Goal: Navigation & Orientation: Find specific page/section

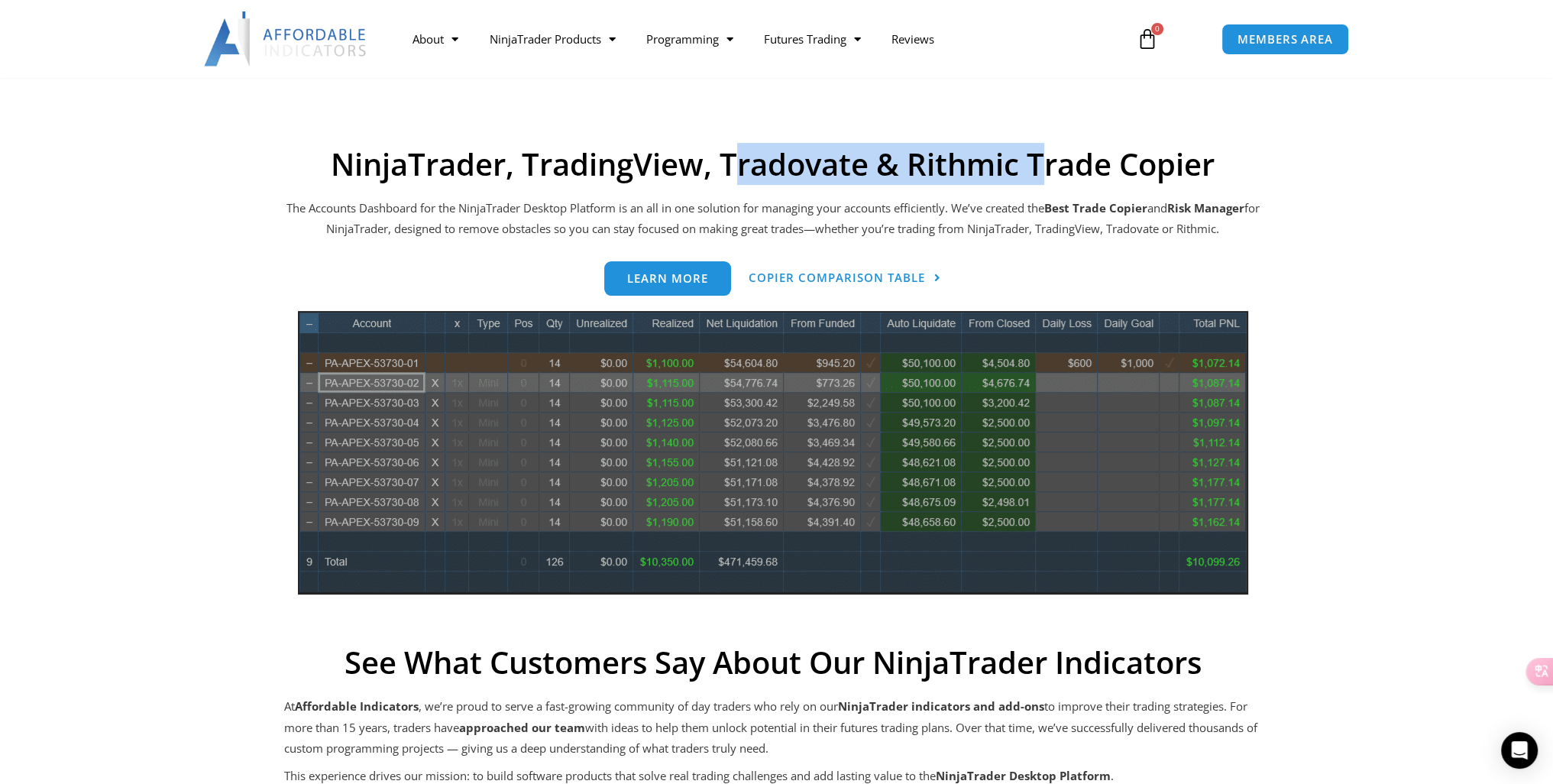
drag, startPoint x: 740, startPoint y: 168, endPoint x: 1048, endPoint y: 186, distance: 308.5
click at [1048, 186] on div "NinjaTrader, TradingView, Tradovate & Rithmic Trade Copier The Accounts Dashboa…" at bounding box center [773, 619] width 978 height 947
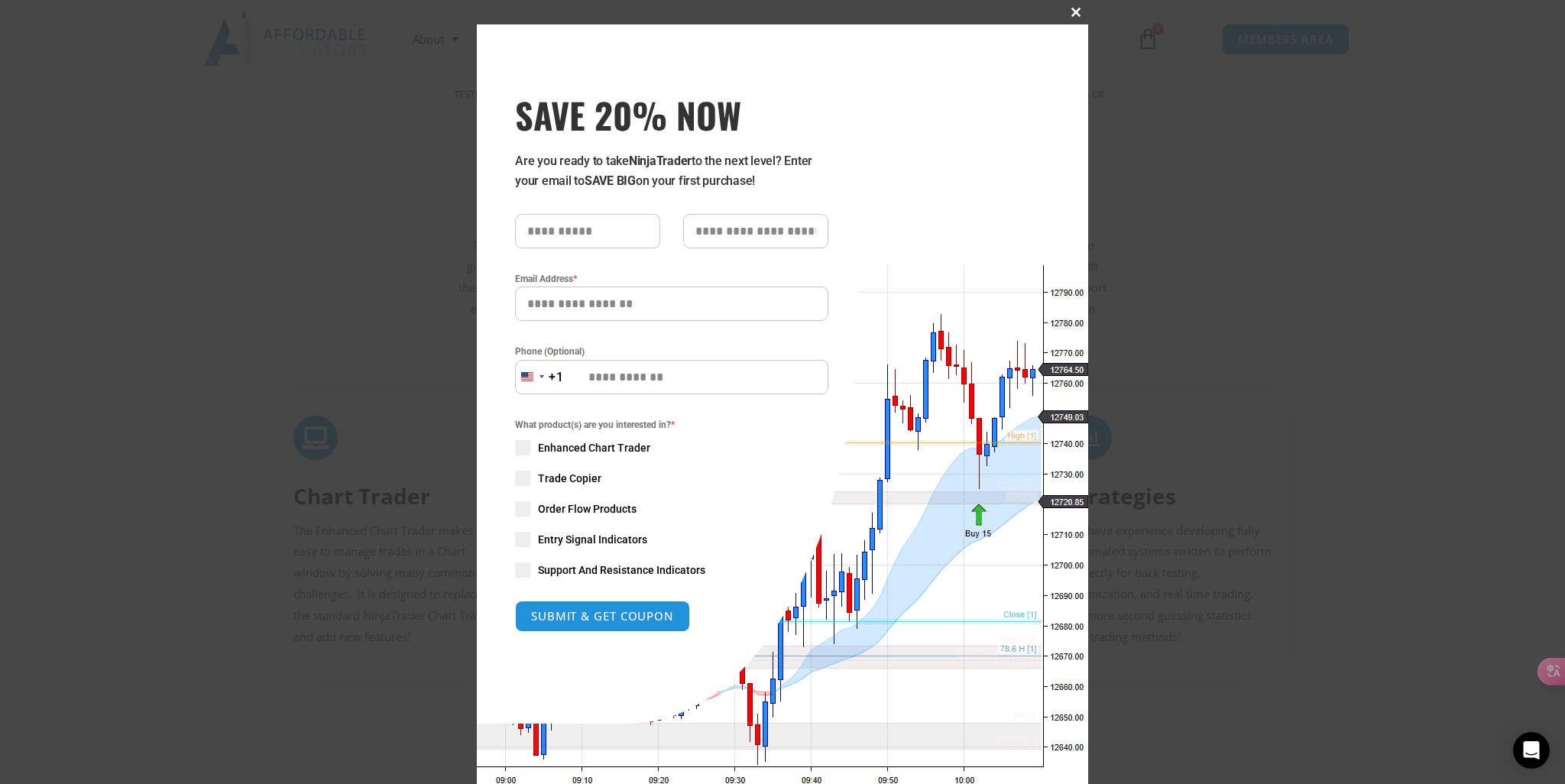
click at [1067, 13] on span "SAVE 20% NOW popup" at bounding box center [1075, 13] width 25 height 10
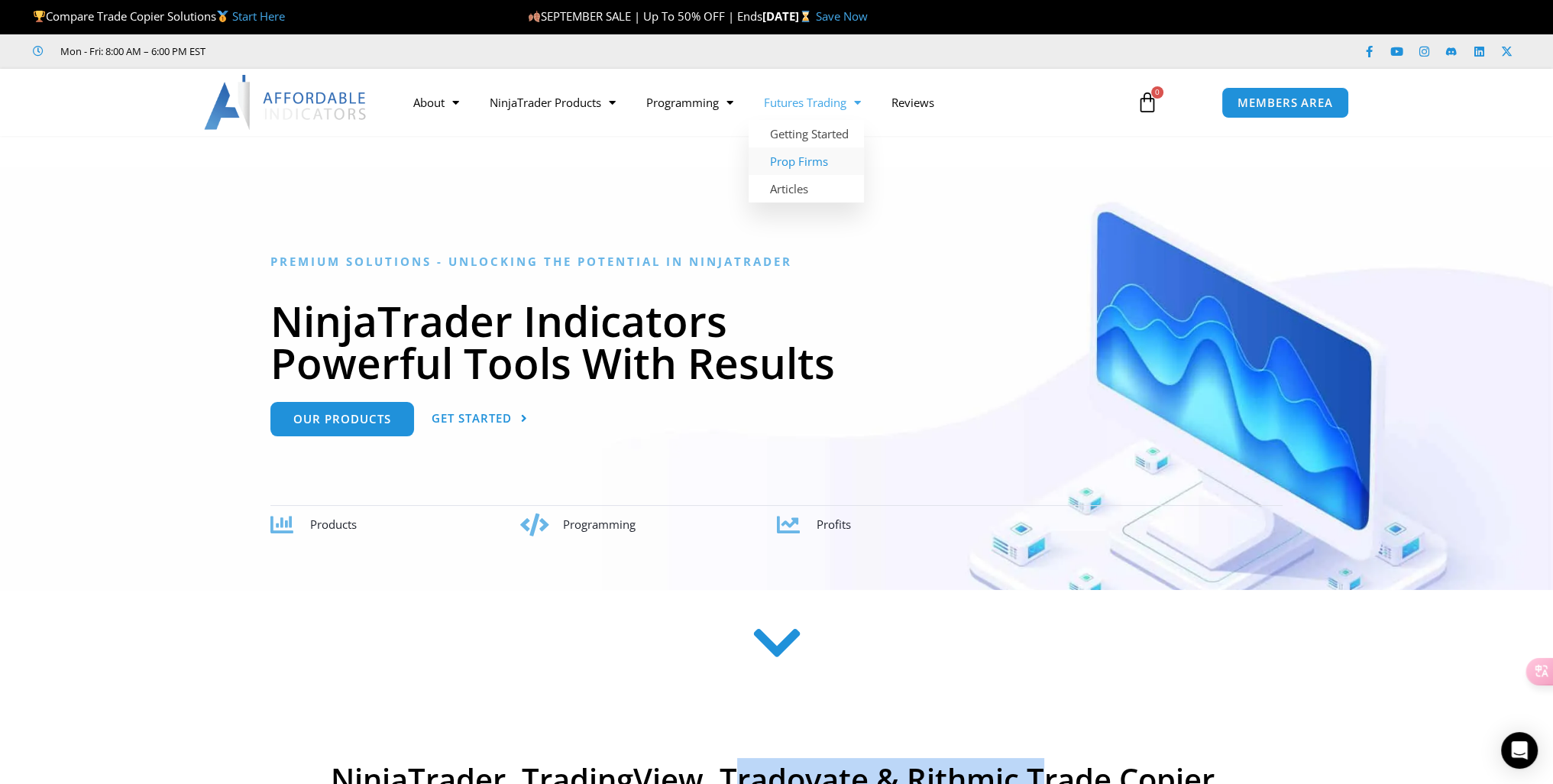
click at [804, 162] on link "Prop Firms" at bounding box center [806, 161] width 115 height 28
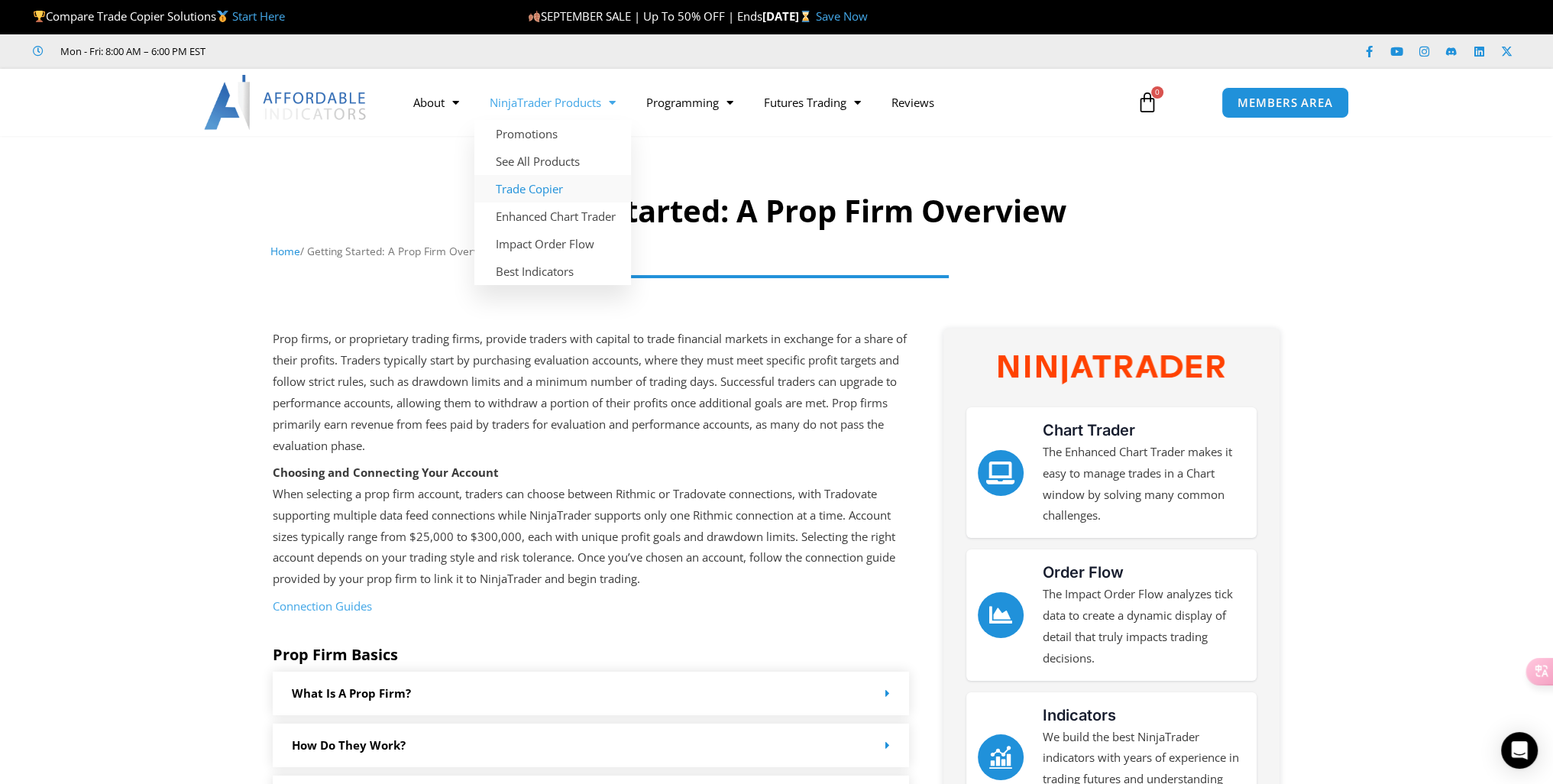
click at [550, 192] on link "Trade Copier" at bounding box center [552, 189] width 157 height 28
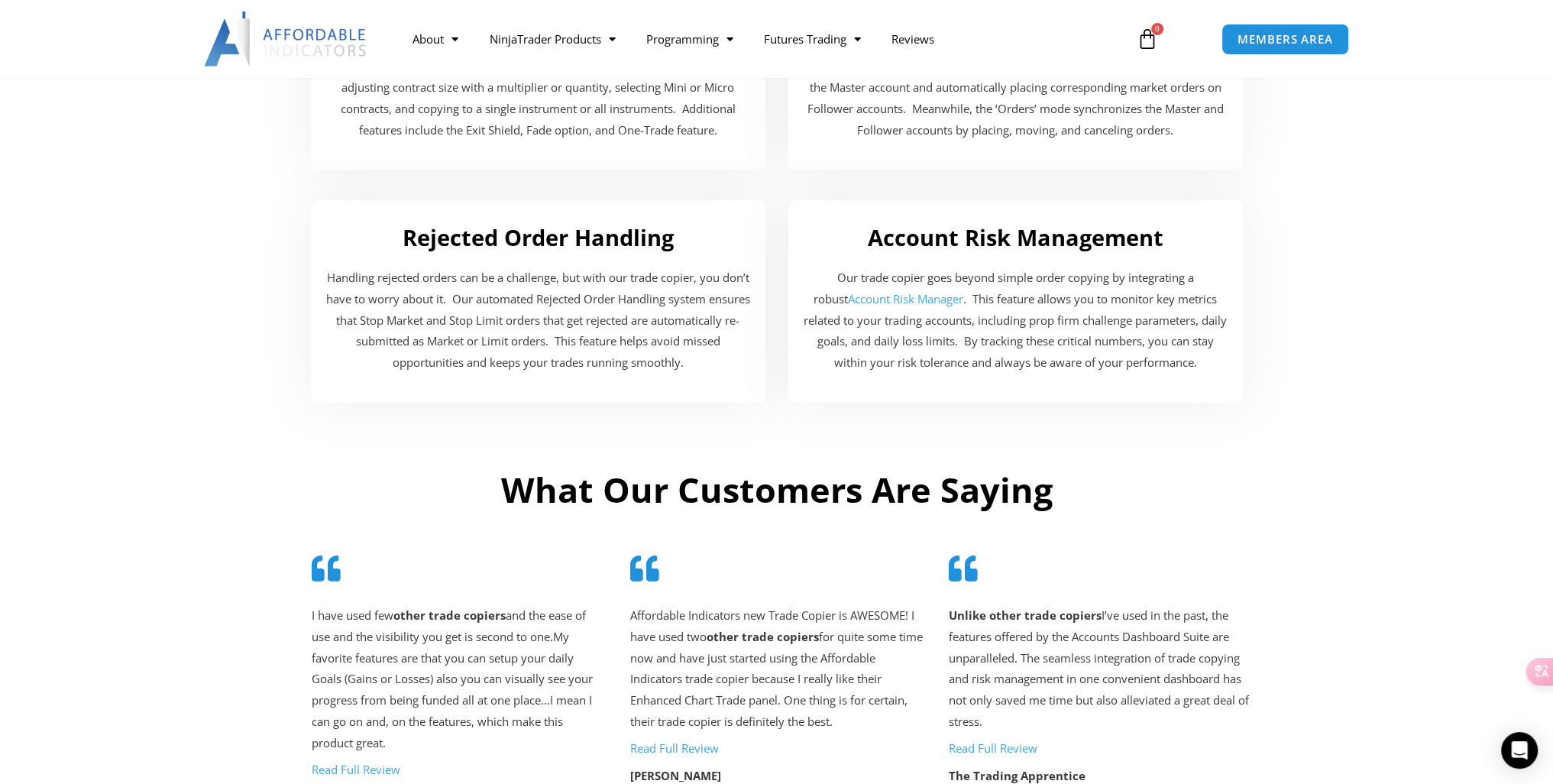
scroll to position [2760, 0]
